Goal: Task Accomplishment & Management: Complete application form

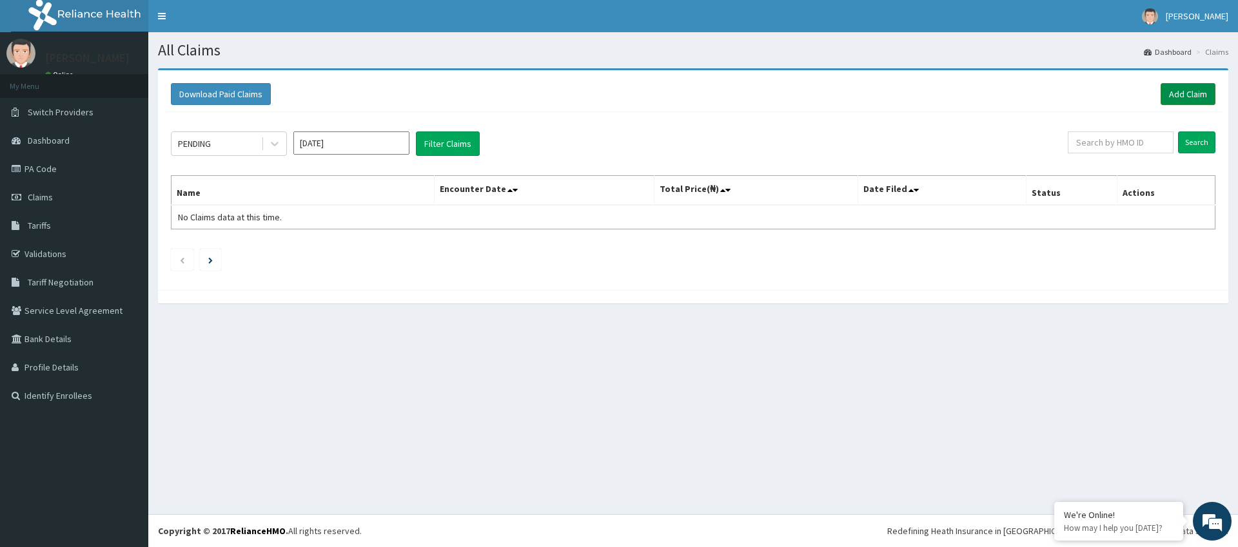
click at [1198, 86] on link "Add Claim" at bounding box center [1187, 94] width 55 height 22
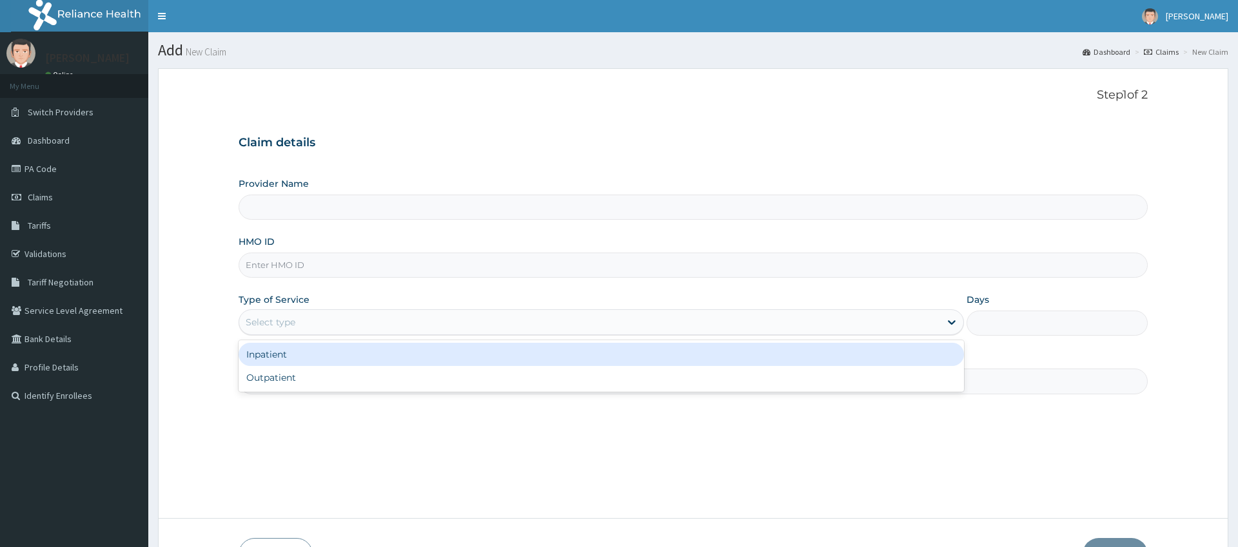
click at [291, 328] on div "Select type" at bounding box center [271, 322] width 50 height 13
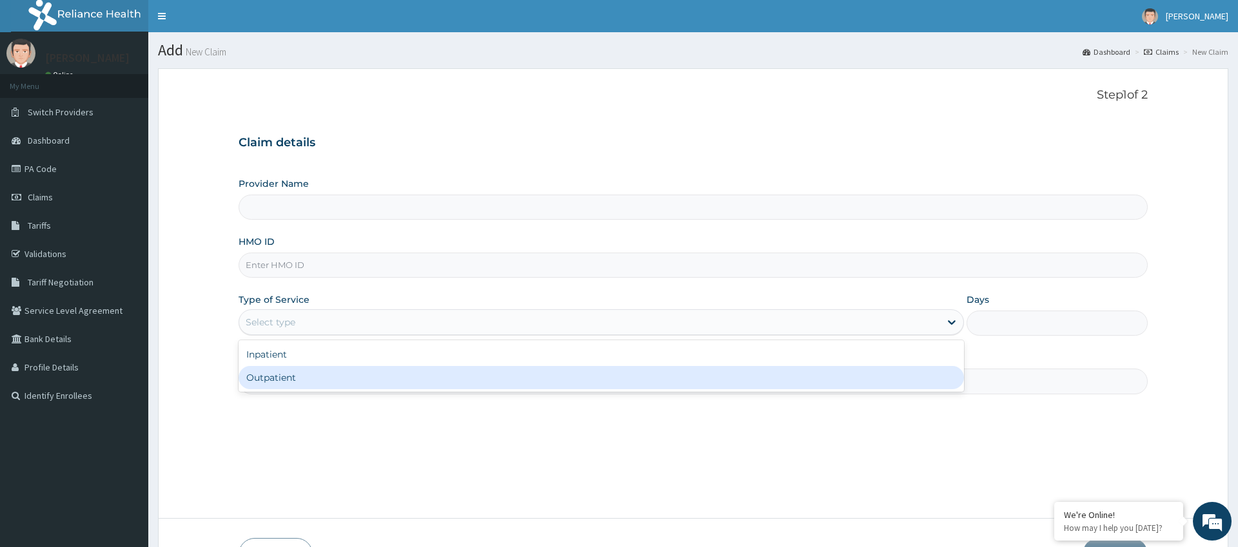
drag, startPoint x: 289, startPoint y: 377, endPoint x: 280, endPoint y: 366, distance: 14.2
click at [289, 377] on div "Outpatient" at bounding box center [600, 377] width 724 height 23
type input "1"
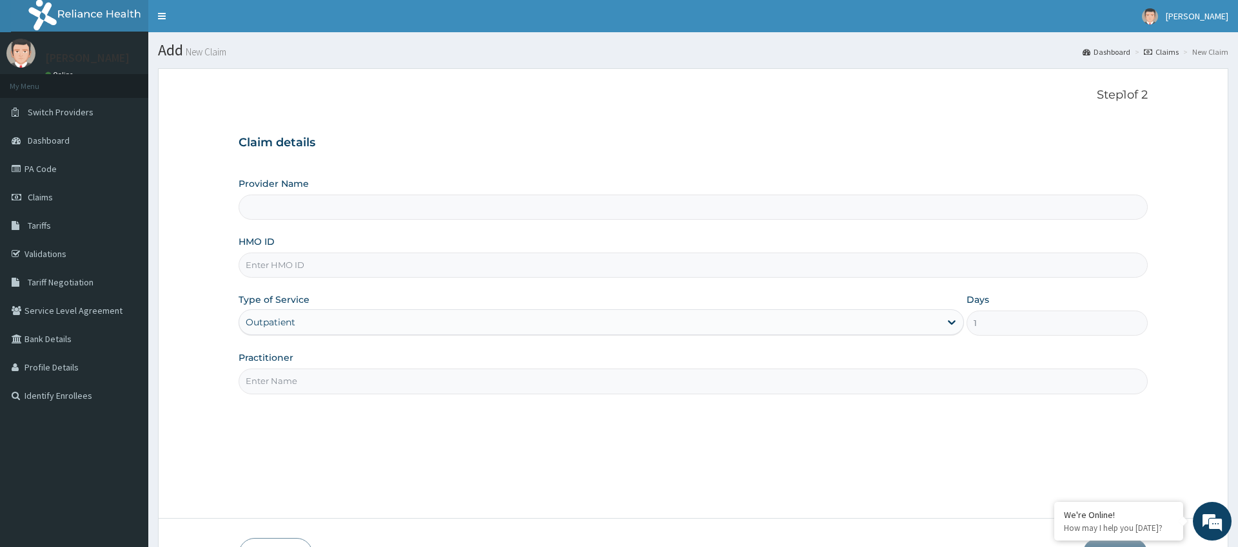
click at [267, 376] on input "Practitioner" at bounding box center [692, 381] width 908 height 25
type input "Pure Fitness Africa | Ikota (fka Fitness Central)"
type input "gym"
click at [269, 267] on input "HMO ID" at bounding box center [692, 265] width 908 height 25
type input "RPI/10062/A"
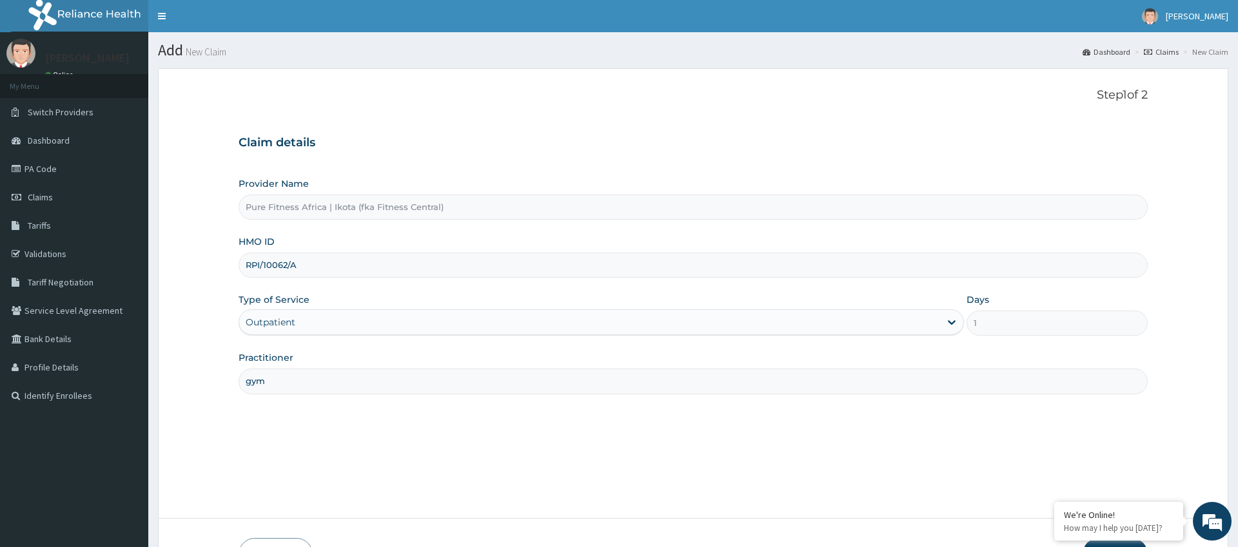
scroll to position [87, 0]
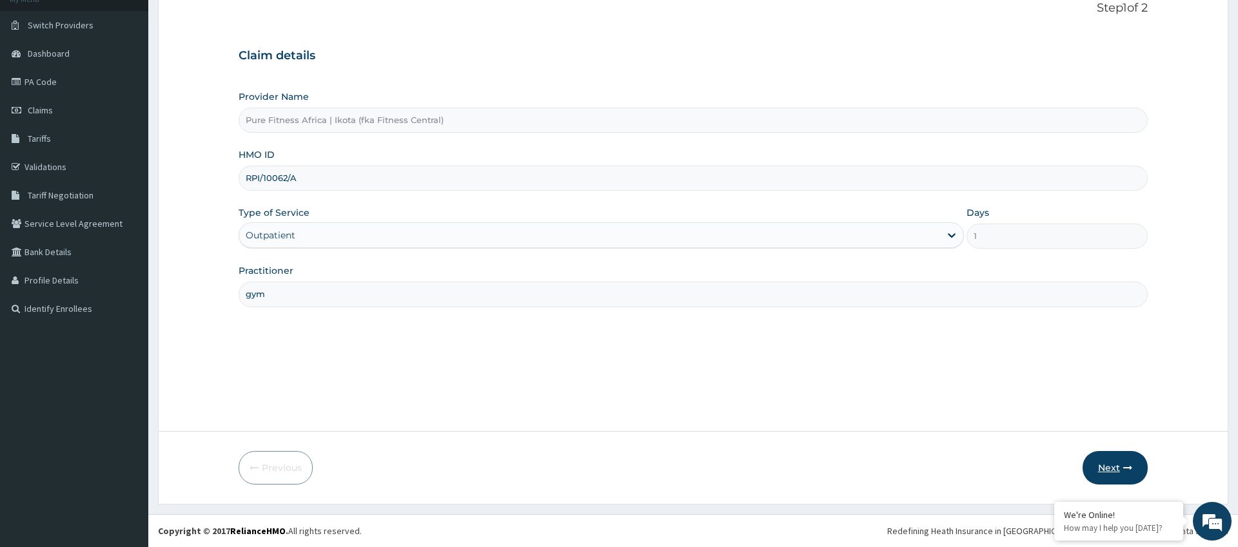
click at [1123, 474] on button "Next" at bounding box center [1114, 468] width 65 height 34
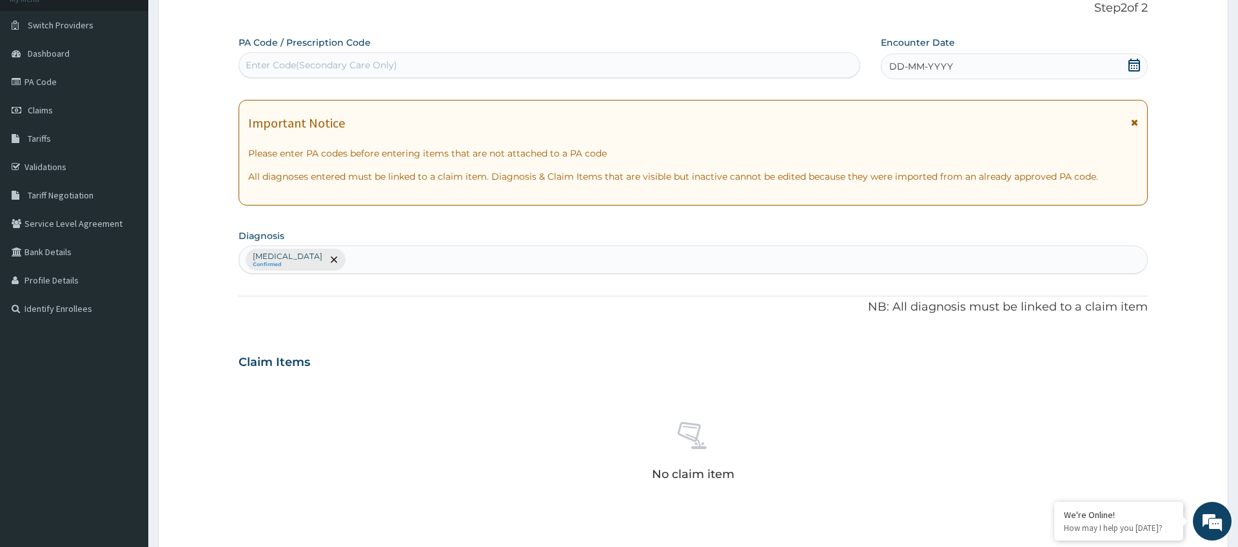
click at [272, 60] on div "Enter Code(Secondary Care Only)" at bounding box center [321, 65] width 151 height 13
type input "PA/57B818"
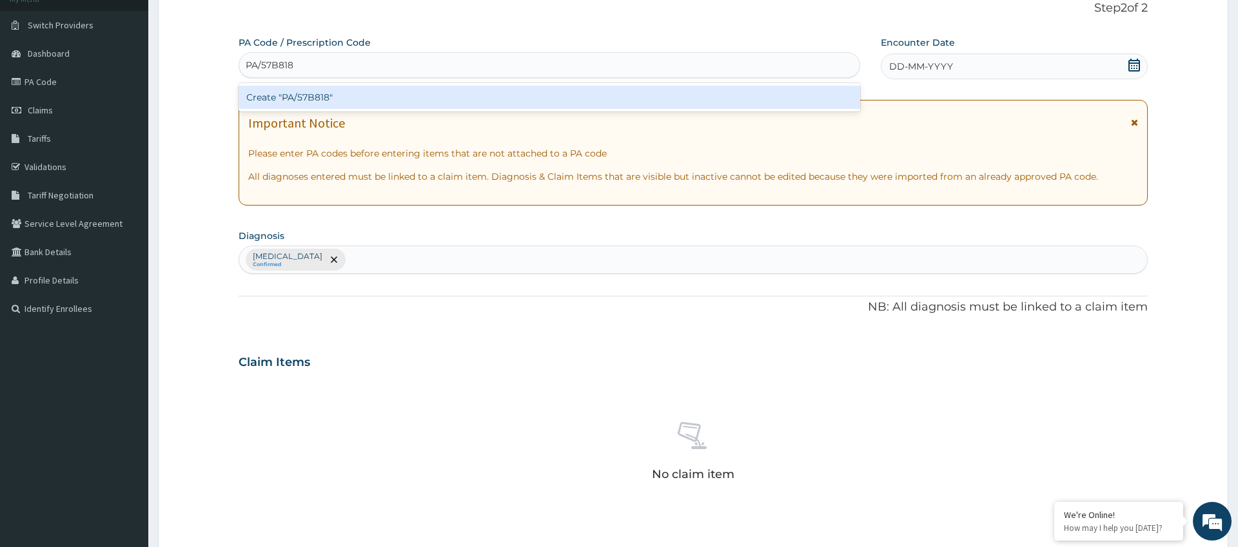
click at [443, 101] on div "Create "PA/57B818"" at bounding box center [548, 97] width 621 height 23
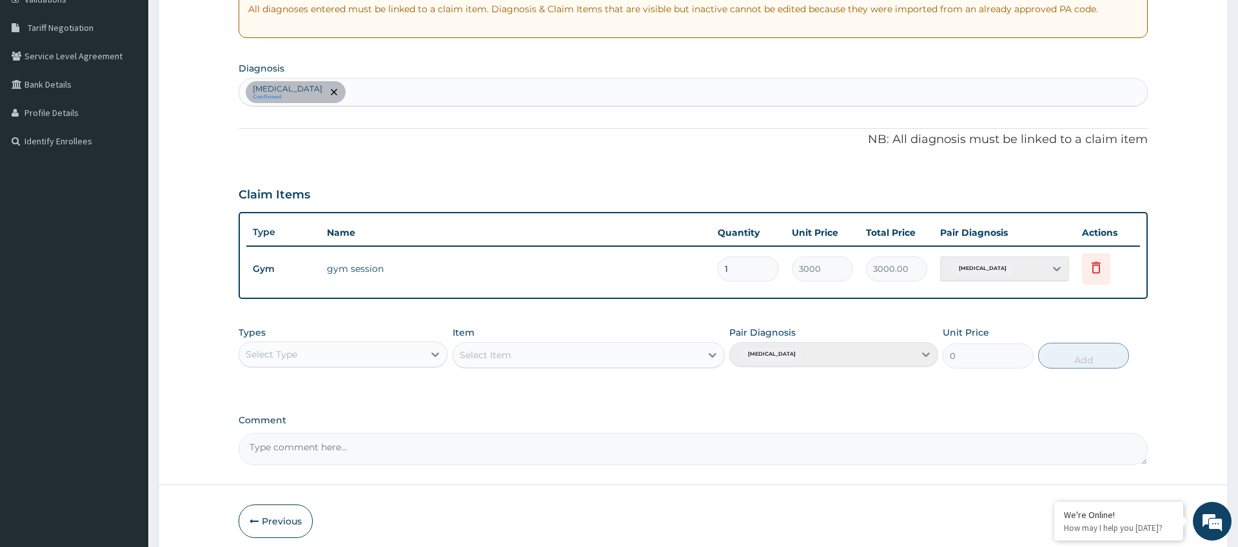
scroll to position [308, 0]
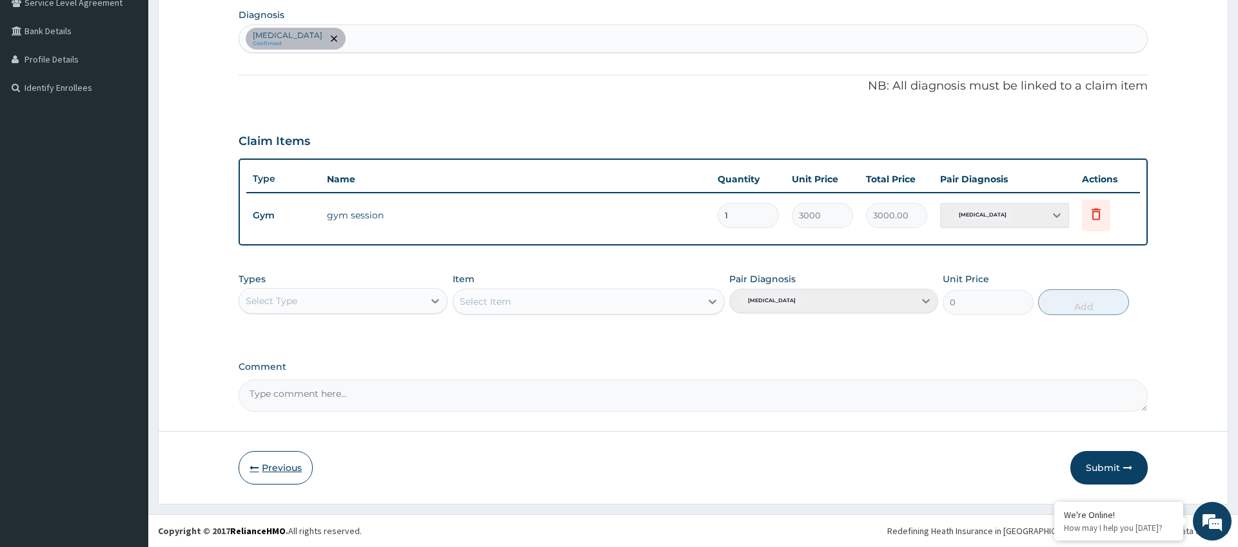
click at [243, 467] on button "Previous" at bounding box center [275, 468] width 74 height 34
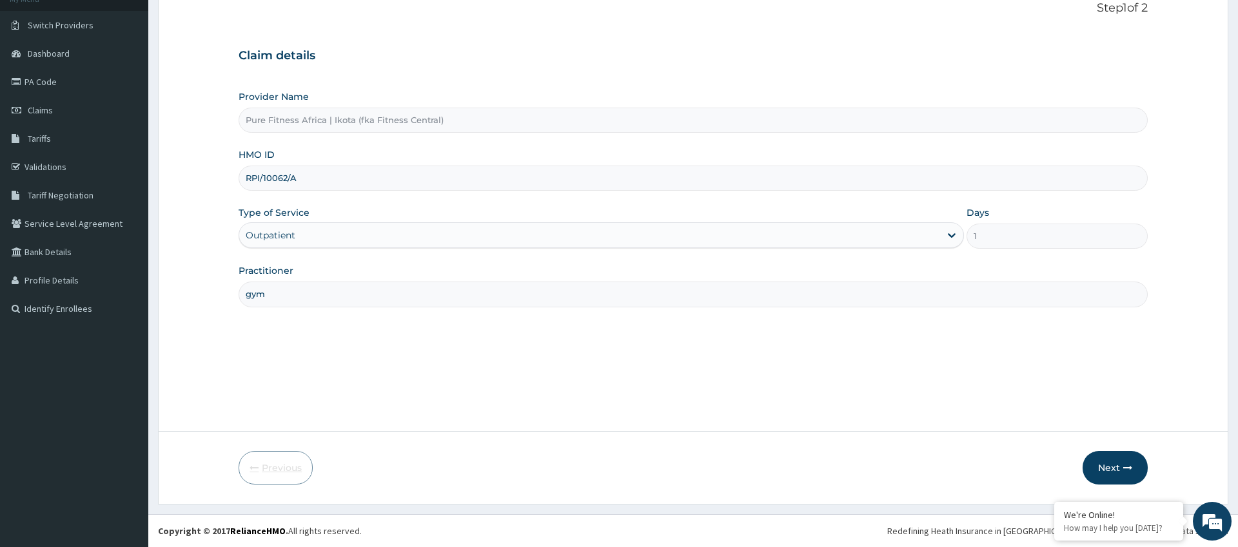
scroll to position [87, 0]
click at [299, 178] on input "RPI/10062/A" at bounding box center [692, 178] width 908 height 25
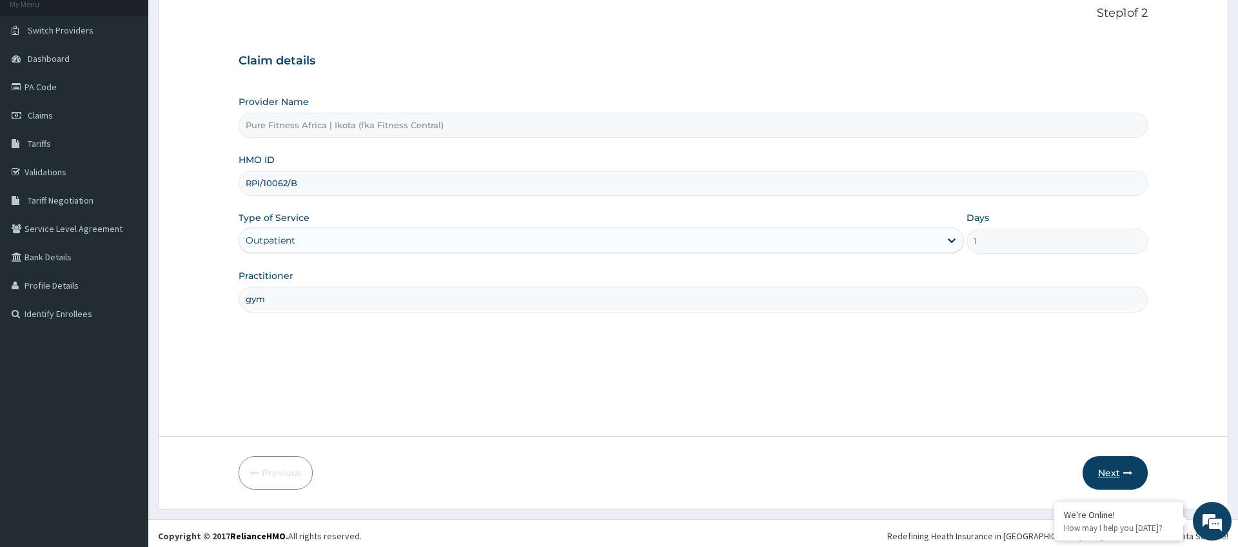
type input "RPI/10062/B"
click at [1111, 471] on button "Next" at bounding box center [1114, 473] width 65 height 34
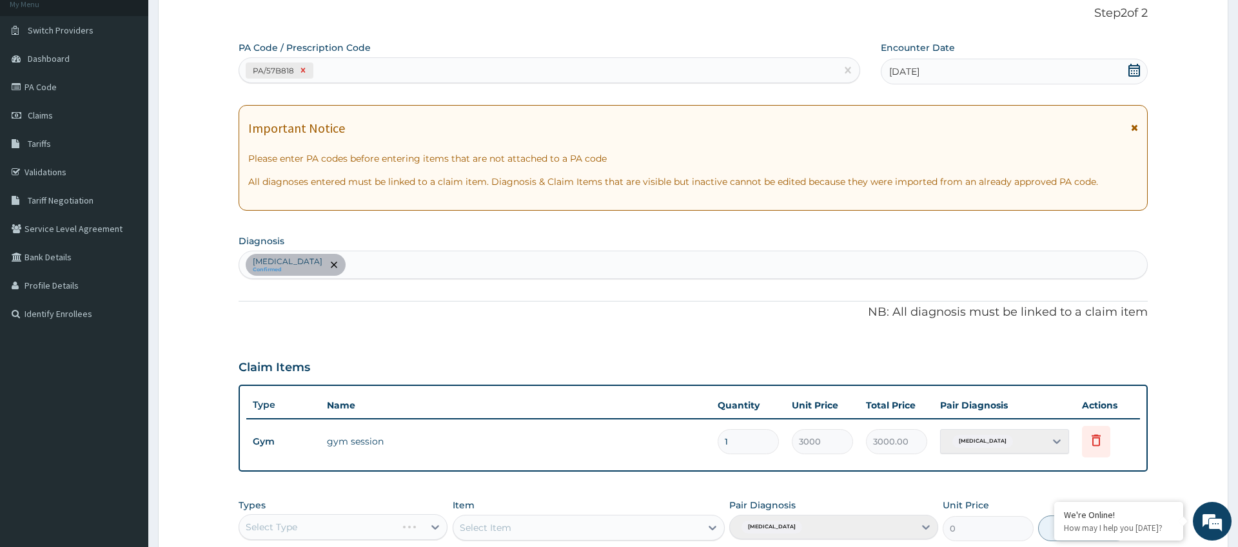
click at [305, 66] on icon at bounding box center [302, 70] width 9 height 9
drag, startPoint x: 279, startPoint y: 76, endPoint x: 274, endPoint y: 69, distance: 8.8
click at [279, 73] on div "Enter Code(Secondary Care Only)" at bounding box center [321, 70] width 151 height 13
type input "PA/EE27F3"
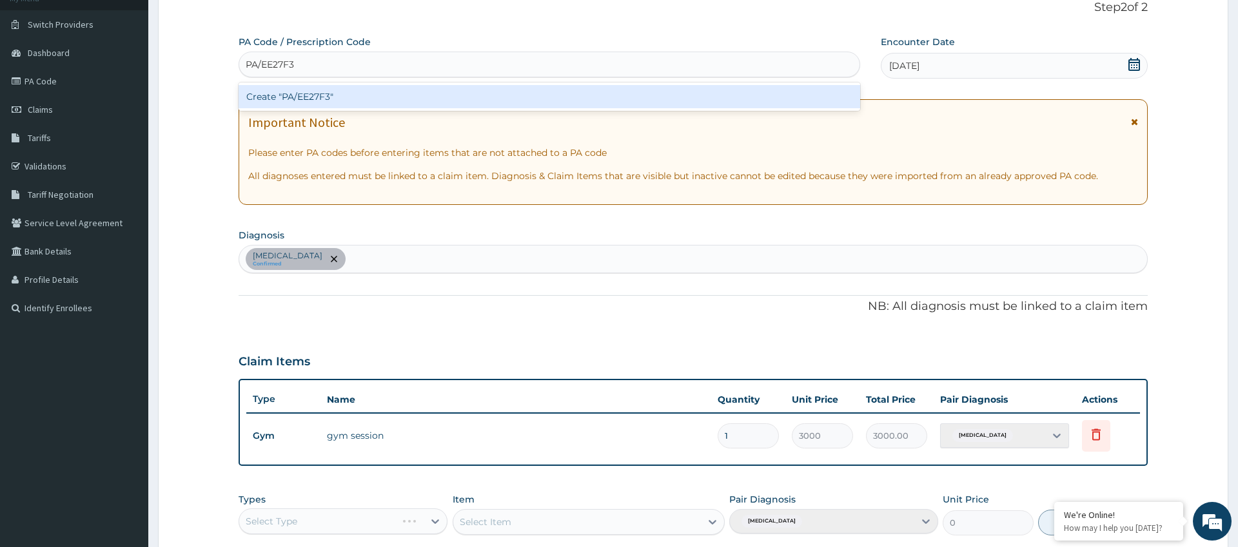
scroll to position [99, 0]
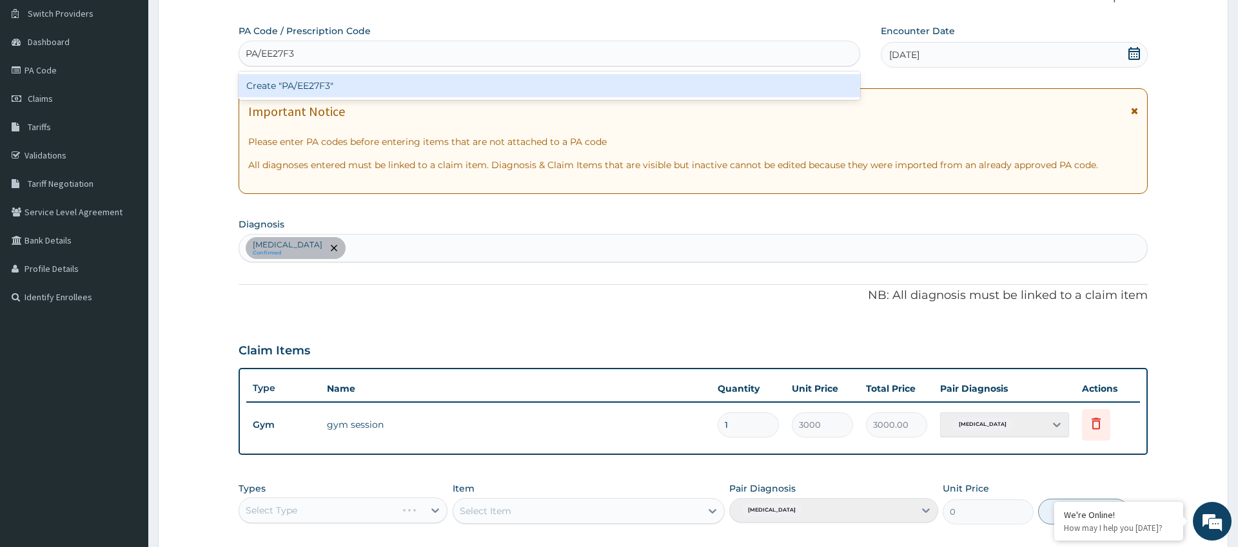
click at [393, 81] on div "Create "PA/EE27F3"" at bounding box center [548, 85] width 621 height 23
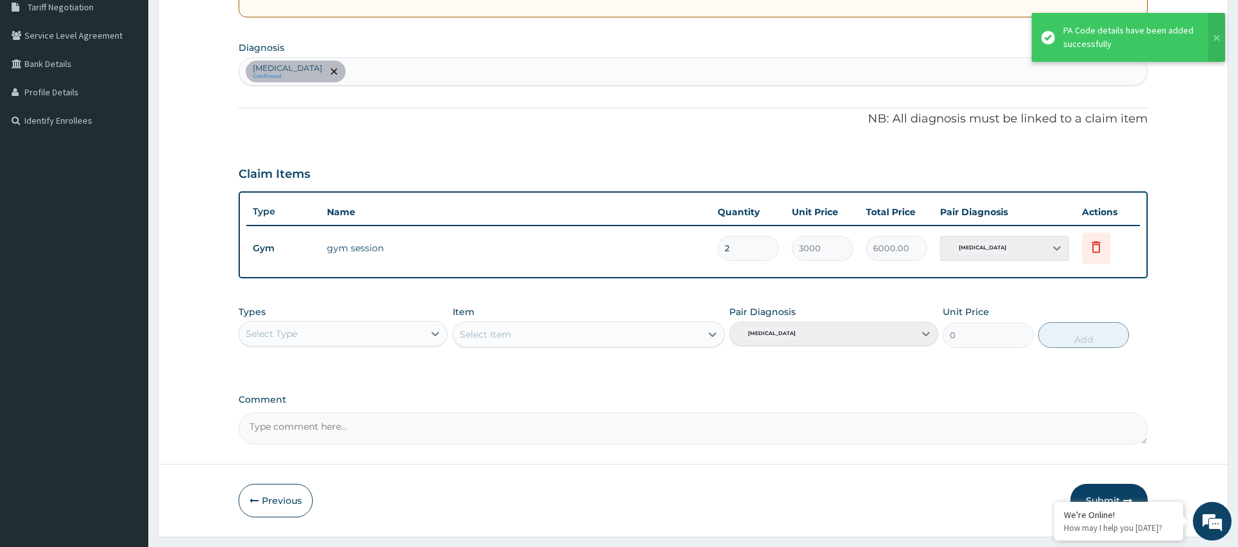
scroll to position [308, 0]
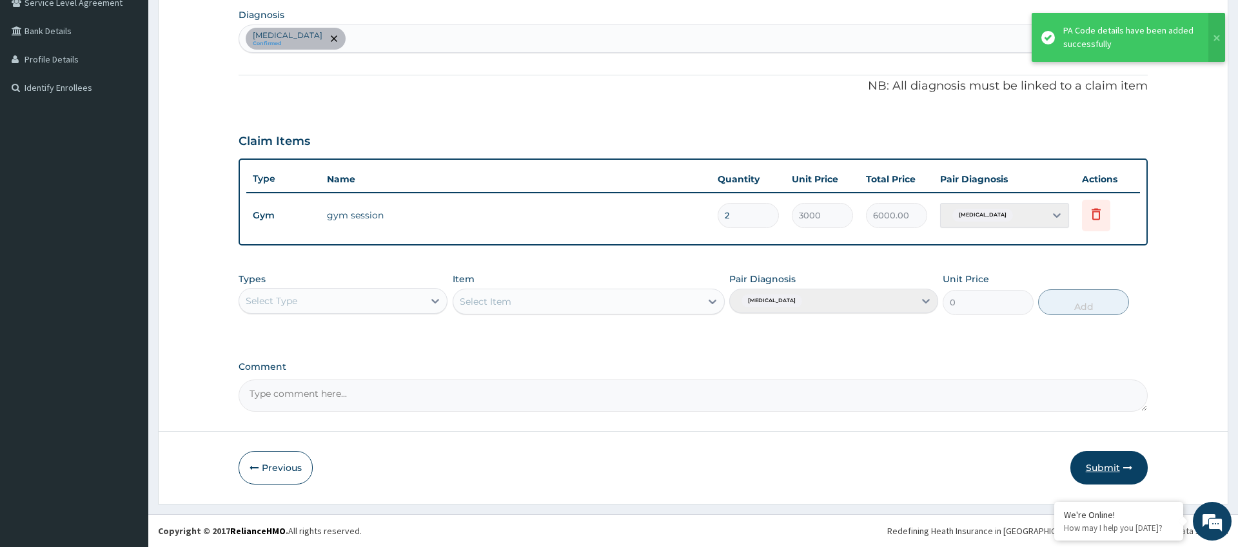
click at [1100, 475] on button "Submit" at bounding box center [1108, 468] width 77 height 34
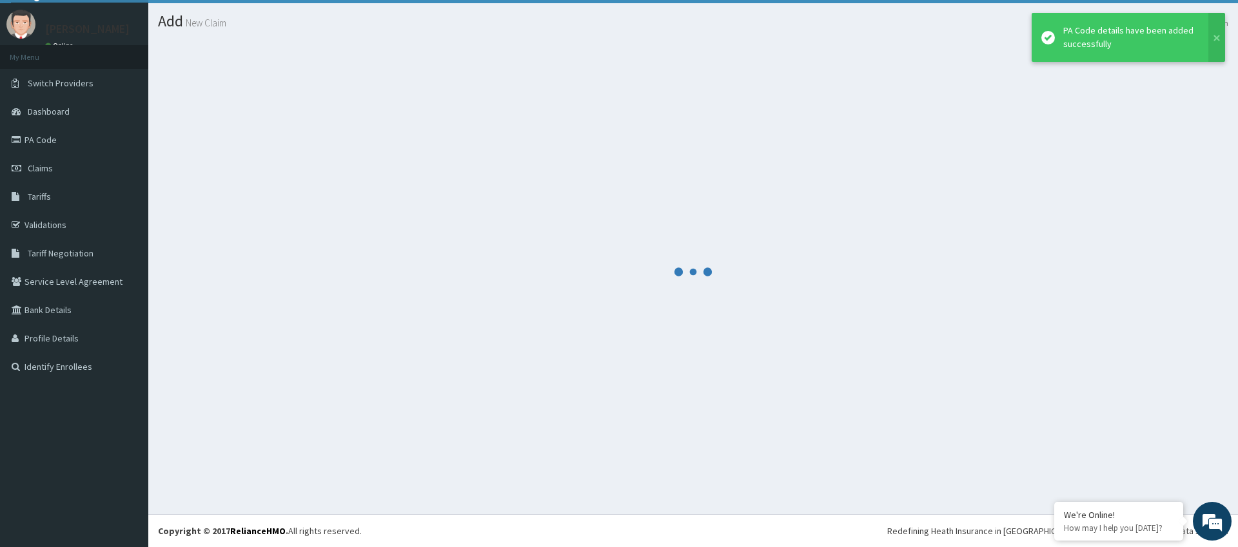
scroll to position [29, 0]
